Goal: Task Accomplishment & Management: Manage account settings

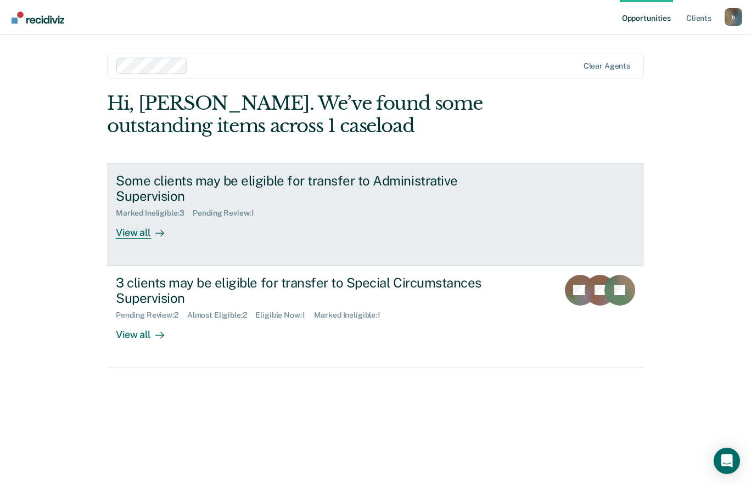
click at [132, 230] on div "View all" at bounding box center [146, 228] width 61 height 21
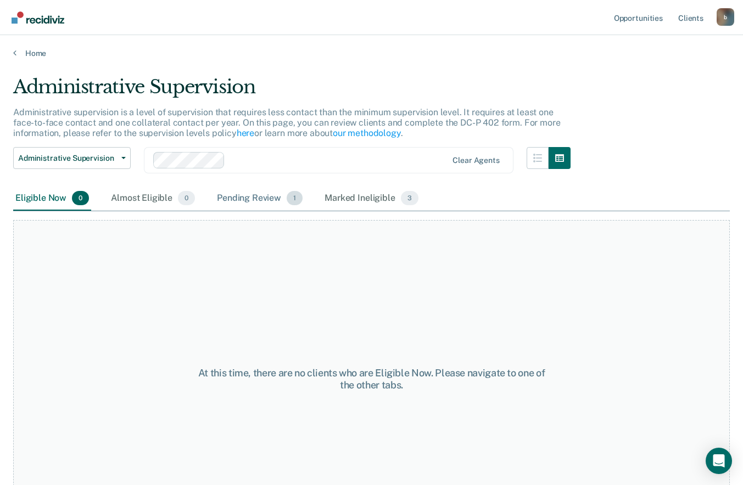
click at [289, 197] on span "1" at bounding box center [294, 198] width 16 height 14
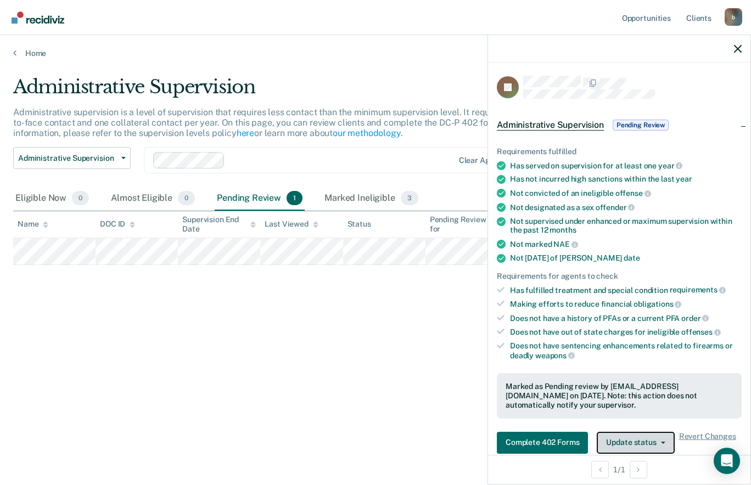
click at [613, 443] on button "Update status" at bounding box center [635, 443] width 77 height 22
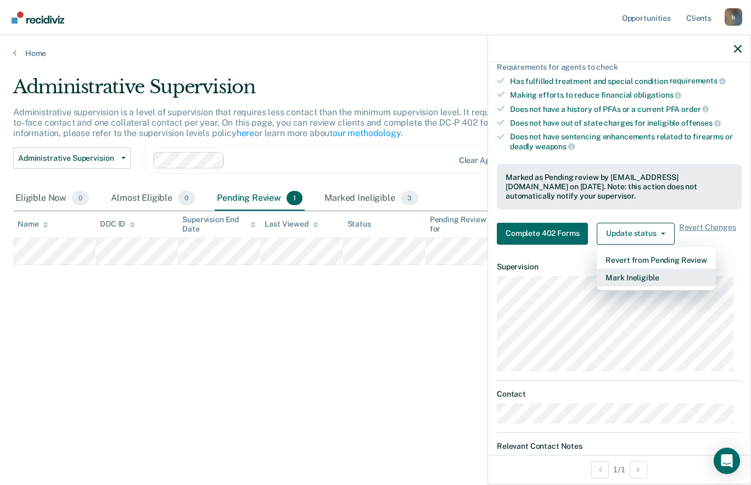
click at [689, 275] on button "Mark Ineligible" at bounding box center [656, 278] width 119 height 18
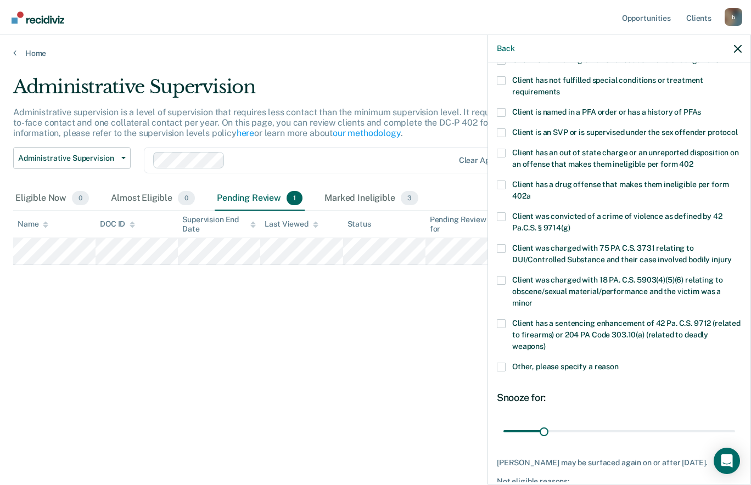
scroll to position [92, 0]
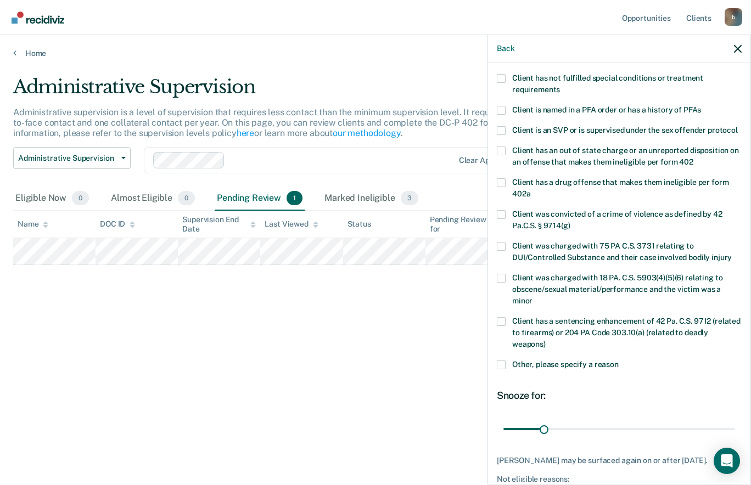
click at [593, 369] on span "Other, please specify a reason" at bounding box center [565, 364] width 106 height 9
click at [619, 361] on input "Other, please specify a reason" at bounding box center [619, 361] width 0 height 0
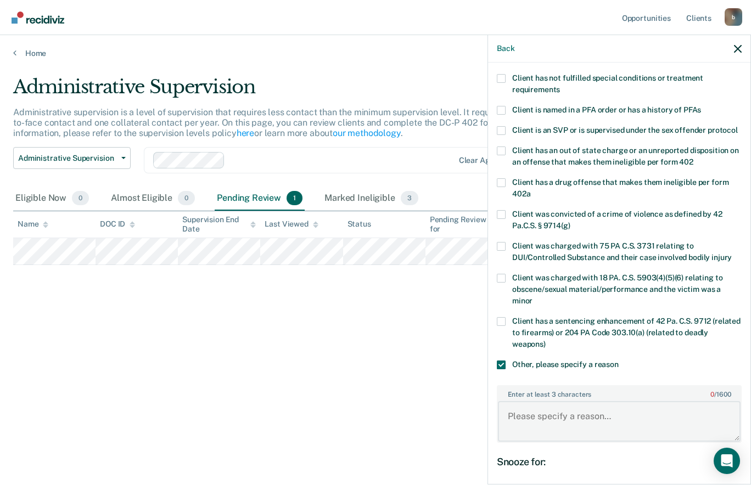
click at [618, 425] on textarea "Enter at least 3 characters 0 / 1600" at bounding box center [619, 421] width 243 height 41
click at [556, 424] on textarea "NT charges filed for Harassment" at bounding box center [619, 421] width 243 height 41
click at [578, 425] on textarea "NT charges filed for Harassment" at bounding box center [619, 421] width 243 height 41
type textarea "NT charges filed on [DATE] for Harassment"
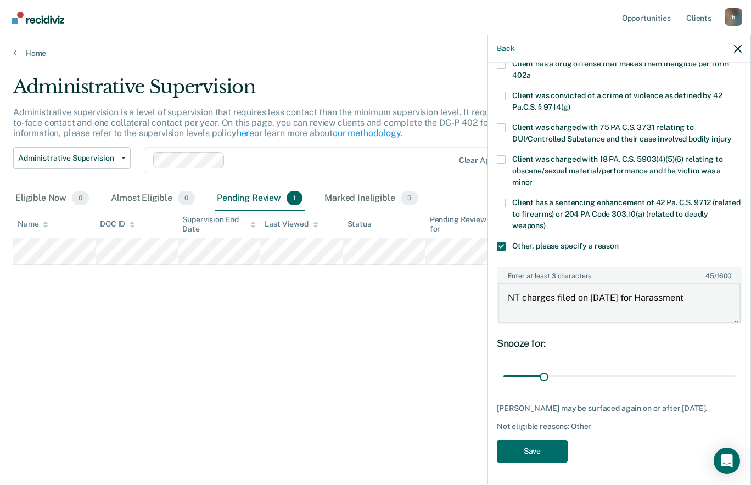
scroll to position [221, 0]
type input "89"
type textarea "NT charges filed on [DATE] for Harassment"
click at [556, 451] on button "Save" at bounding box center [532, 451] width 71 height 23
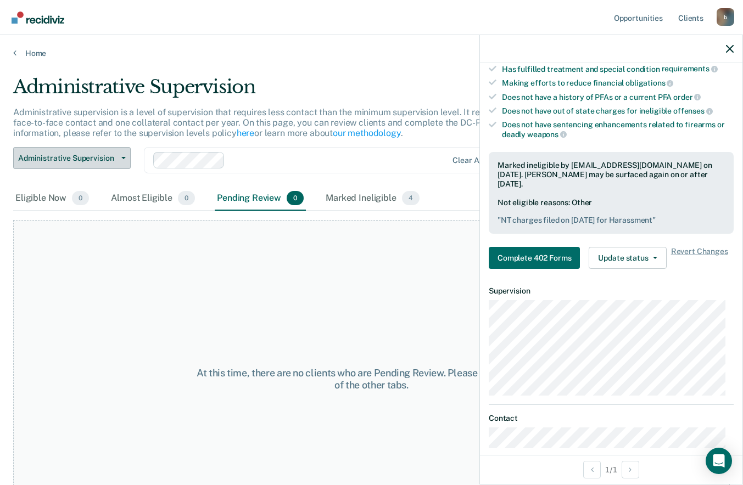
click at [117, 167] on button "Administrative Supervision" at bounding box center [71, 158] width 117 height 22
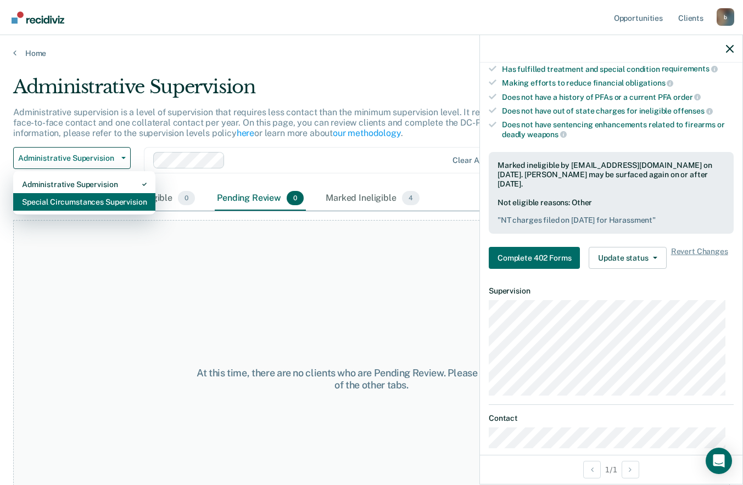
click at [110, 203] on div "Special Circumstances Supervision" at bounding box center [84, 202] width 125 height 18
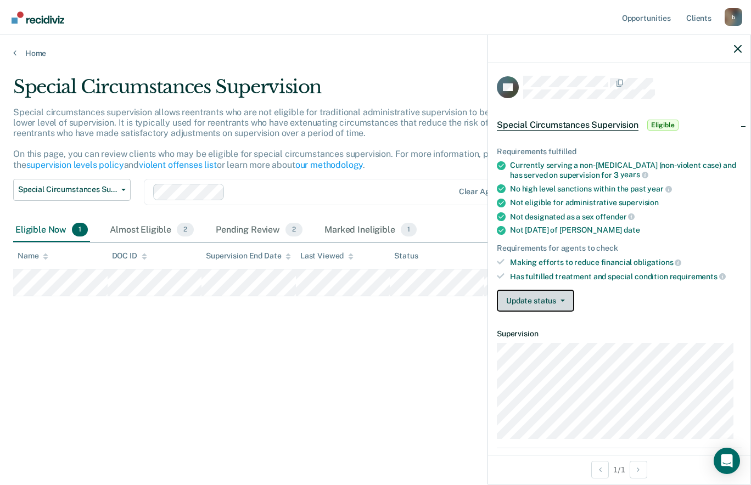
click at [561, 300] on icon "button" at bounding box center [562, 301] width 4 height 2
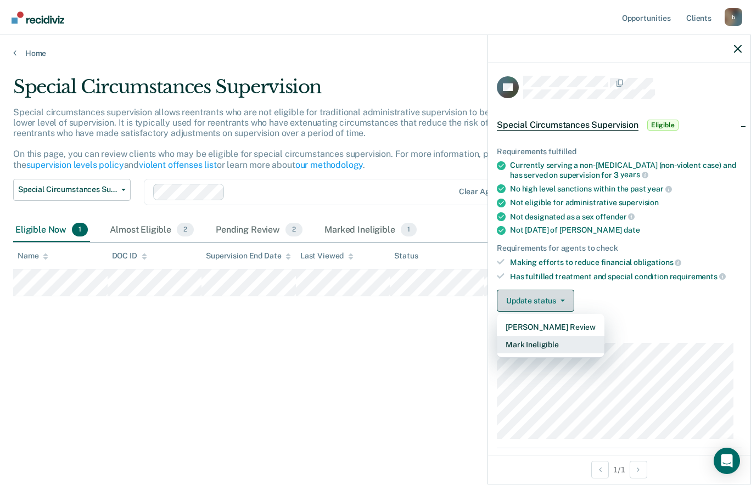
click at [558, 341] on button "Mark Ineligible" at bounding box center [551, 345] width 108 height 18
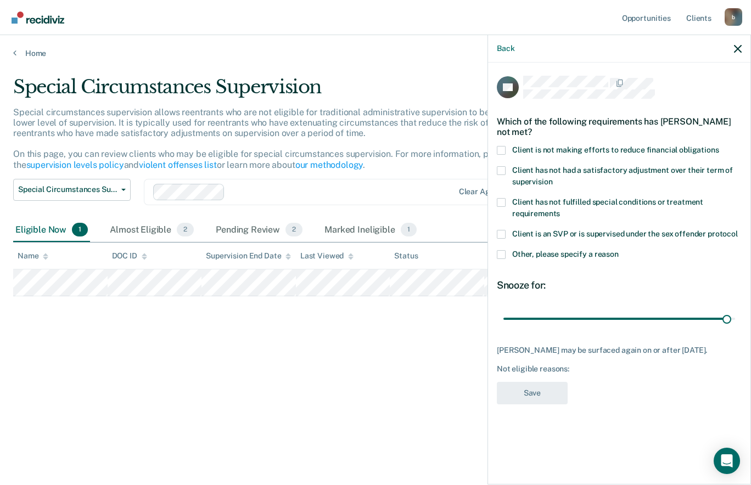
type input "180"
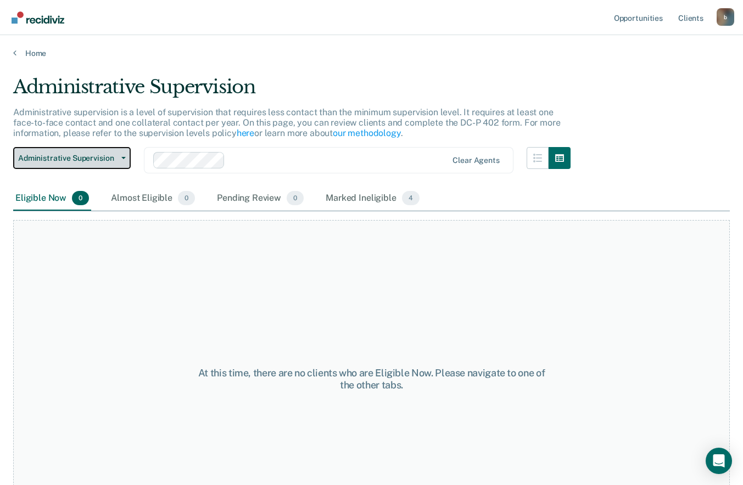
click at [101, 155] on span "Administrative Supervision" at bounding box center [67, 158] width 99 height 9
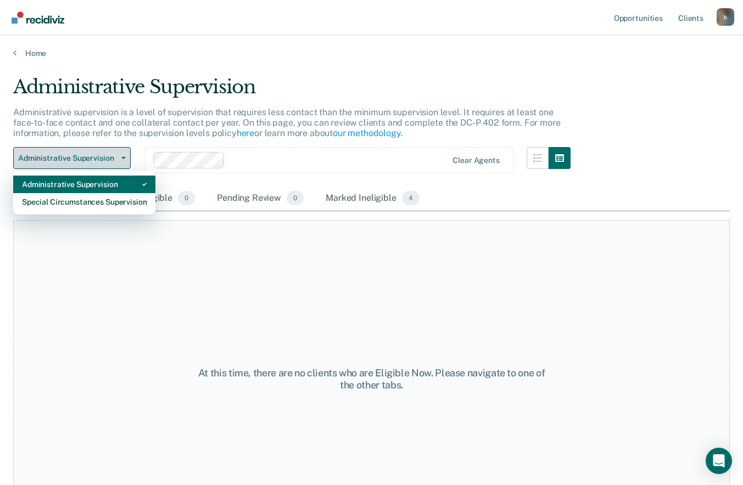
click at [94, 193] on div "Administrative Supervision" at bounding box center [84, 185] width 125 height 18
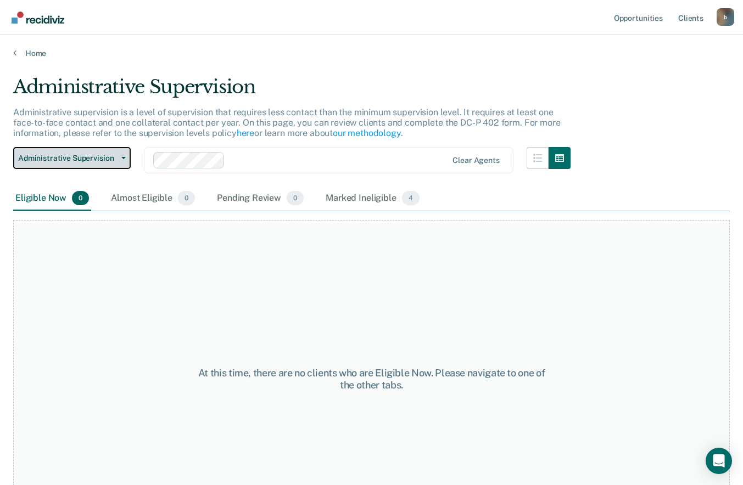
click at [120, 157] on span "button" at bounding box center [121, 158] width 9 height 2
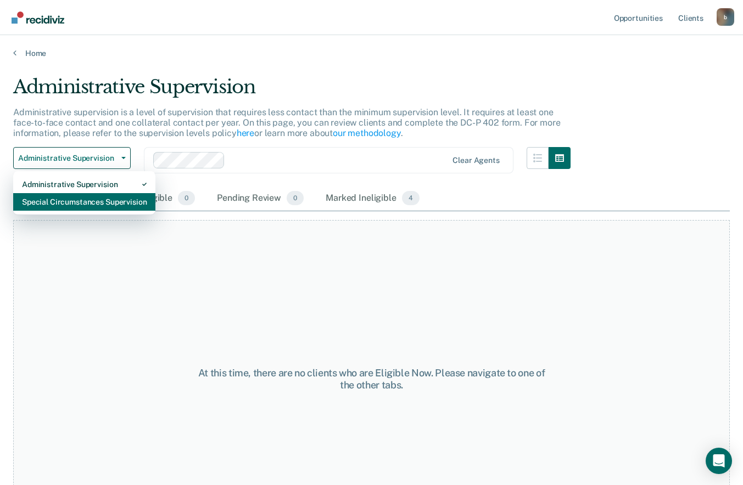
click at [112, 205] on div "Special Circumstances Supervision" at bounding box center [84, 202] width 125 height 18
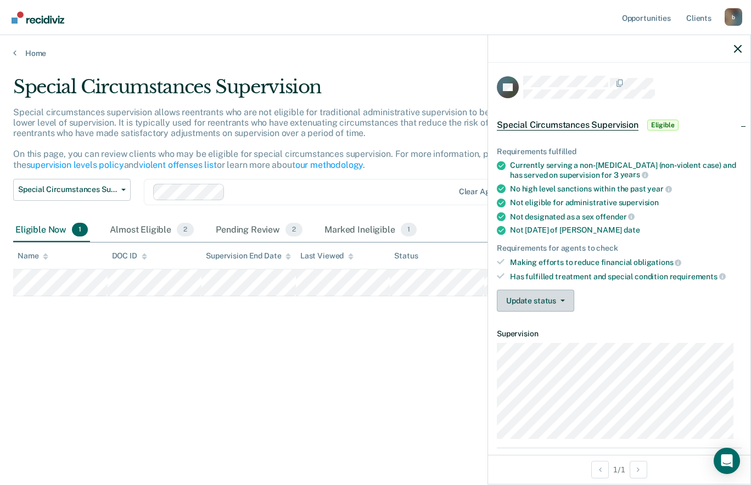
click at [558, 300] on span "button" at bounding box center [560, 301] width 9 height 2
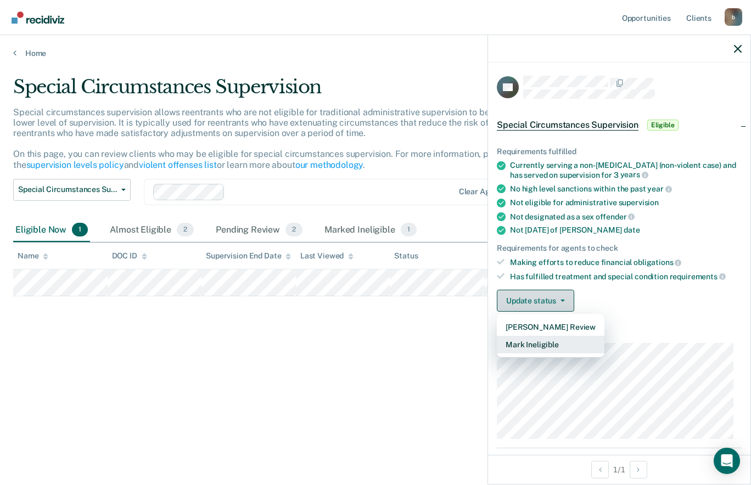
click at [564, 349] on button "Mark Ineligible" at bounding box center [551, 345] width 108 height 18
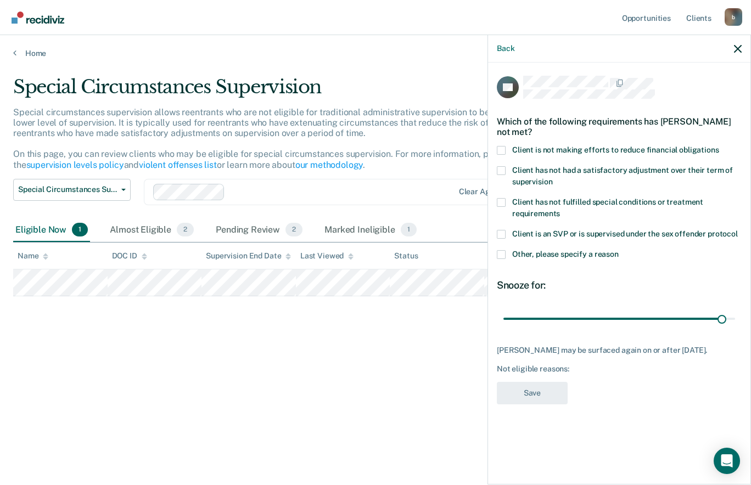
type input "173"
click at [518, 200] on span "Client has not fulfilled special conditions or treatment requirements" at bounding box center [607, 208] width 191 height 20
click at [560, 210] on input "Client has not fulfilled special conditions or treatment requirements" at bounding box center [560, 210] width 0 height 0
click at [549, 386] on button "Save" at bounding box center [532, 393] width 71 height 23
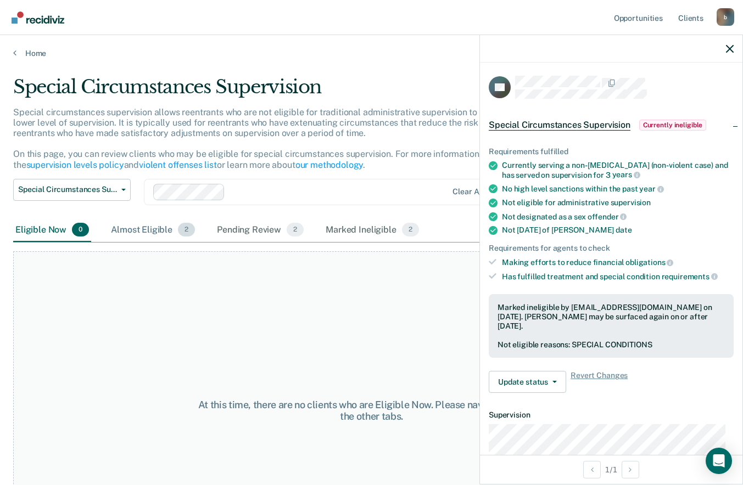
click at [181, 230] on span "2" at bounding box center [186, 230] width 17 height 14
